Goal: Task Accomplishment & Management: Use online tool/utility

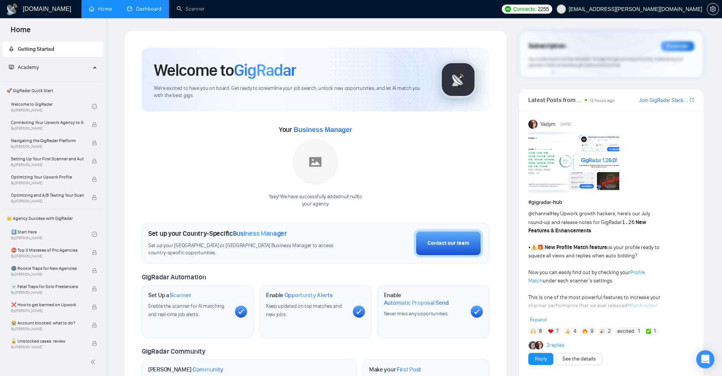
click at [127, 12] on link "Dashboard" at bounding box center [144, 9] width 35 height 6
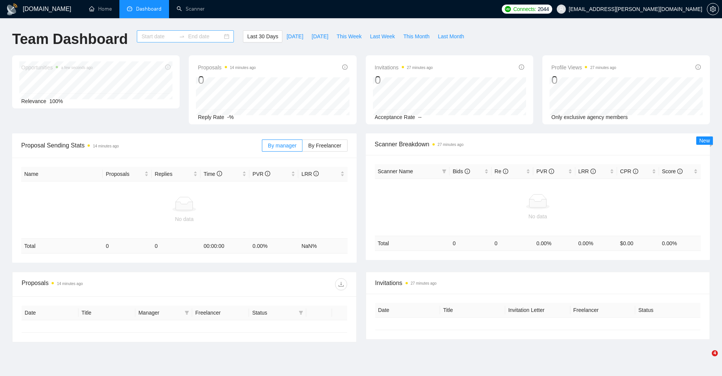
type input "[DATE]"
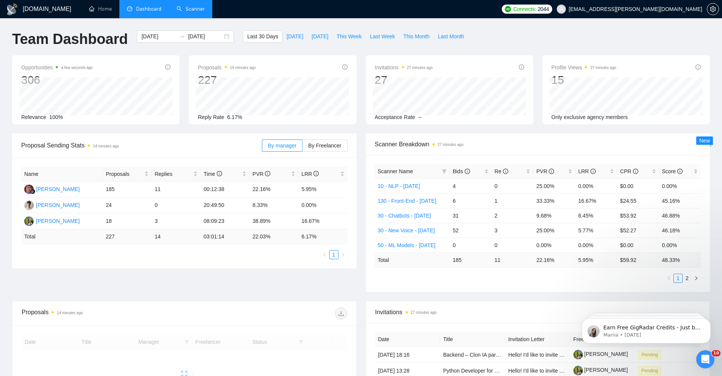
click at [197, 11] on link "Scanner" at bounding box center [191, 9] width 28 height 6
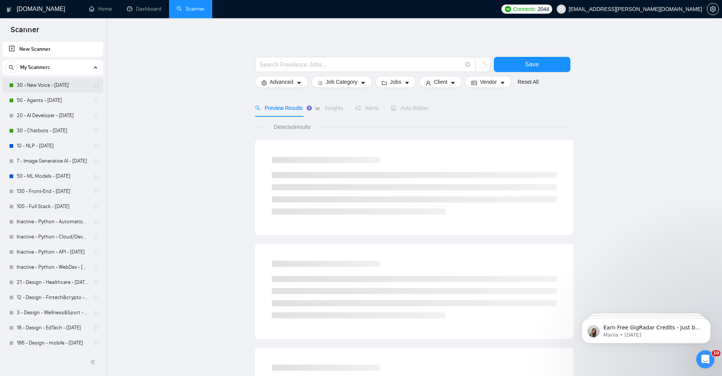
click at [48, 85] on link "30 - New Voice - [DATE]" at bounding box center [53, 85] width 72 height 15
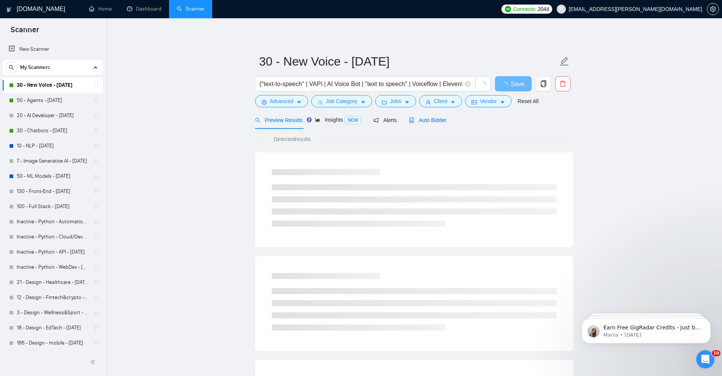
click at [420, 122] on span "Auto Bidder" at bounding box center [428, 120] width 38 height 6
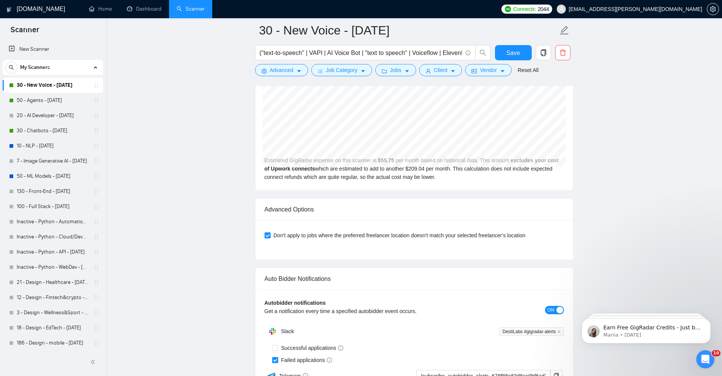
scroll to position [1659, 0]
